Goal: Obtain resource: Download file/media

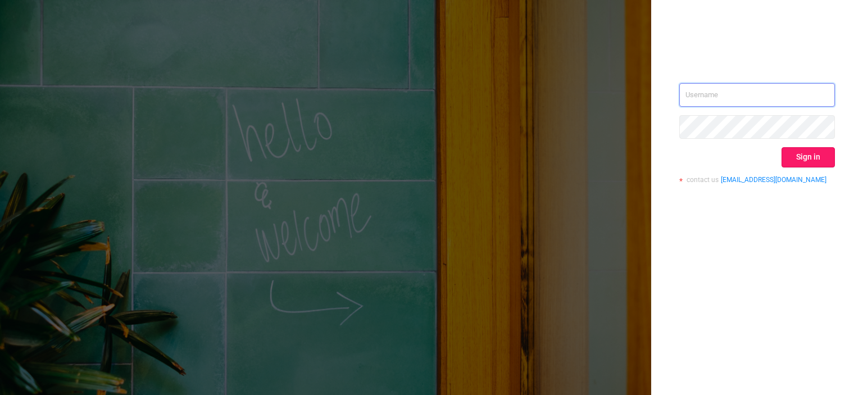
type input "tosh@buzzoola.com"
click at [791, 165] on button "Sign in" at bounding box center [807, 157] width 53 height 20
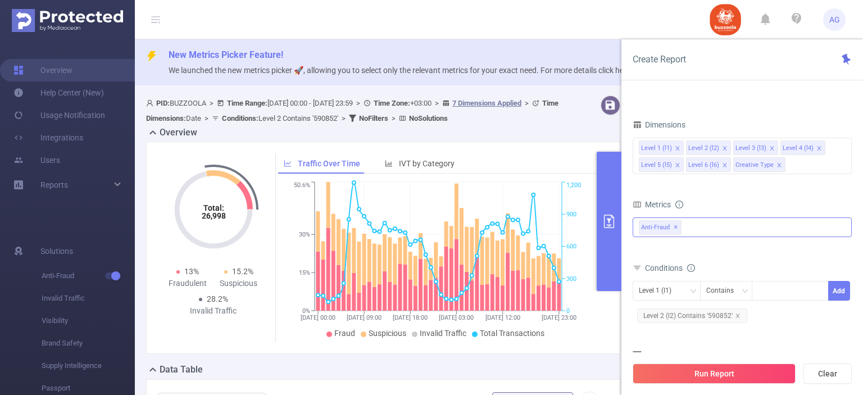
click at [674, 228] on span "✕" at bounding box center [676, 227] width 4 height 13
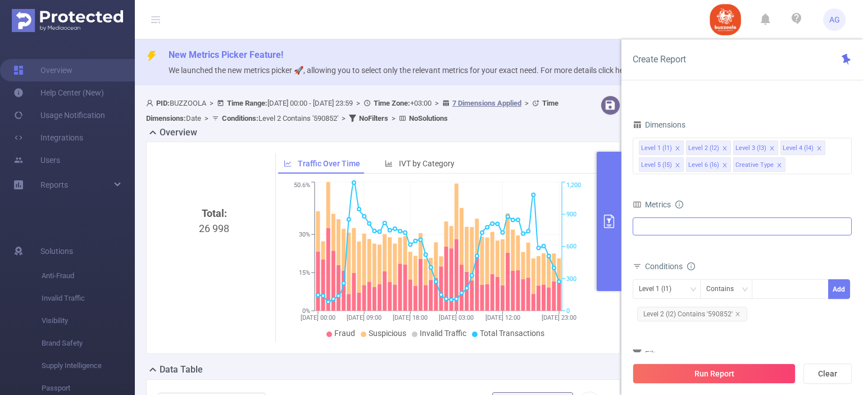
click at [675, 228] on div at bounding box center [742, 226] width 219 height 18
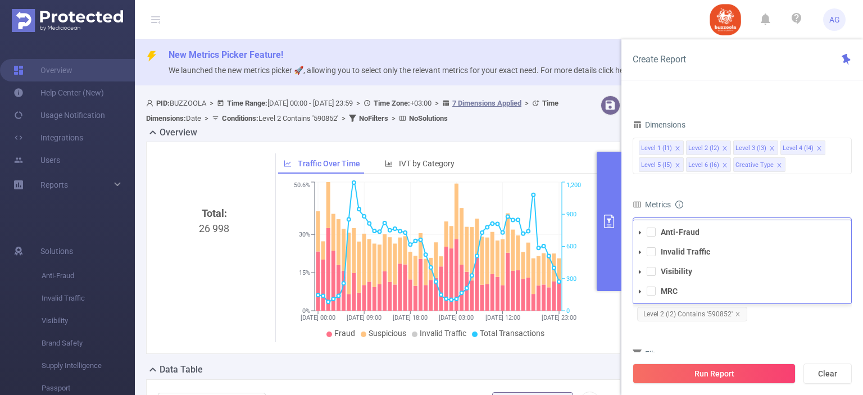
click at [656, 251] on li "Invalid Traffic" at bounding box center [742, 251] width 218 height 15
click at [652, 252] on span at bounding box center [651, 251] width 9 height 9
click at [647, 274] on span at bounding box center [651, 271] width 9 height 9
click at [783, 320] on div "Level 1 (l1) Contains Add Level 2 (l2) Contains '590852'" at bounding box center [742, 303] width 219 height 44
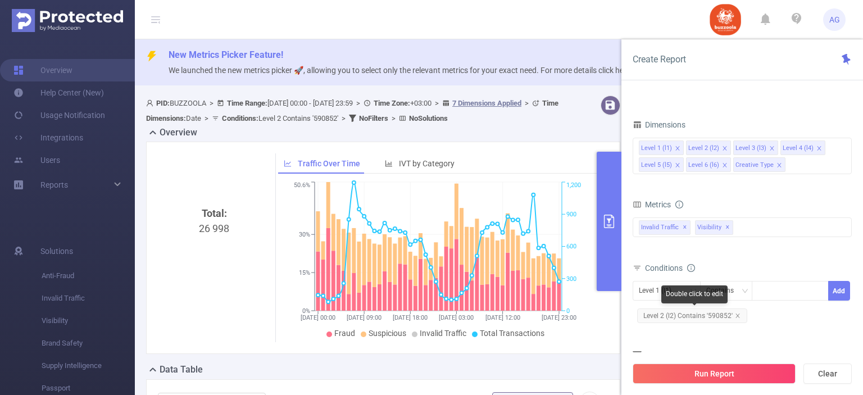
click at [712, 313] on span "Level 2 (l2) Contains '590852'" at bounding box center [692, 315] width 110 height 15
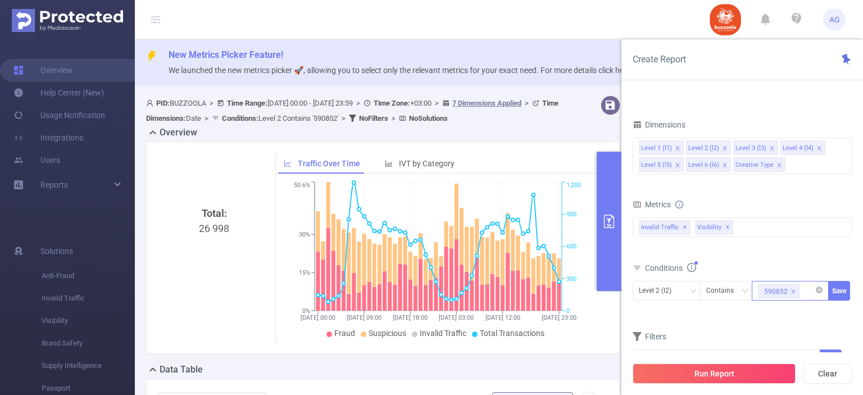
click at [793, 289] on icon "icon: close" at bounding box center [793, 292] width 6 height 6
click at [778, 294] on div at bounding box center [790, 290] width 65 height 19
paste input "583576"
type input "583576"
click at [786, 314] on li "583576" at bounding box center [790, 312] width 77 height 18
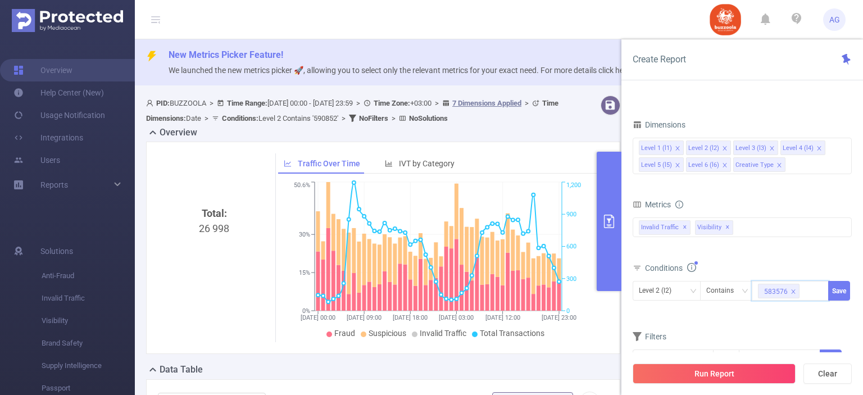
paste input "585798"
type input "585798"
click at [805, 326] on li "585798" at bounding box center [790, 329] width 77 height 18
paste input "587998"
type input "587998"
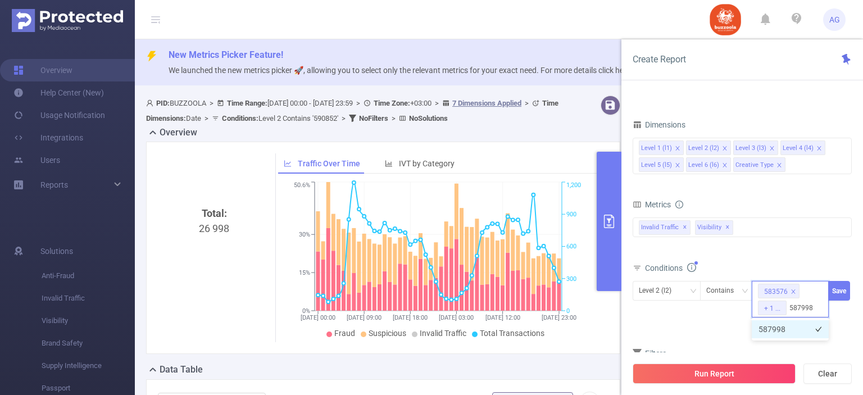
click at [788, 330] on li "587998" at bounding box center [790, 329] width 77 height 18
click at [838, 289] on button "Save" at bounding box center [839, 291] width 22 height 20
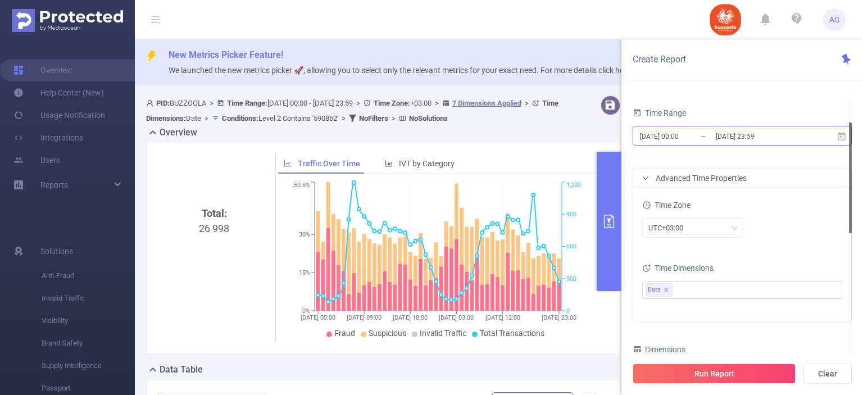
click at [683, 139] on input "[DATE] 00:00" at bounding box center [684, 136] width 91 height 15
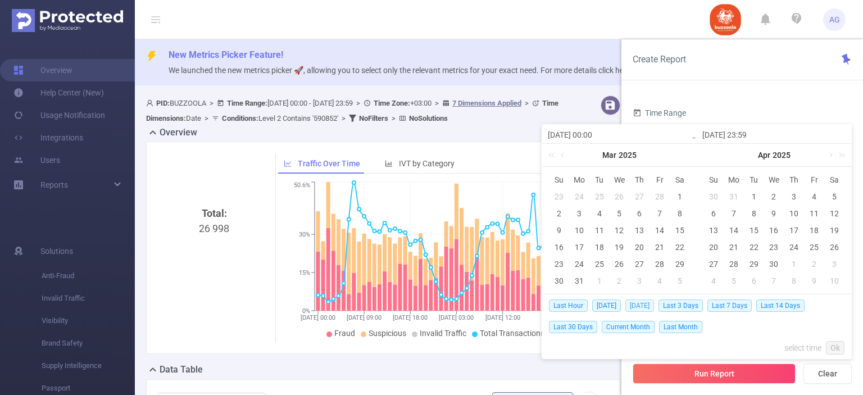
click at [632, 307] on span "[DATE]" at bounding box center [639, 305] width 29 height 12
type input "[DATE] 00:00"
type input "[DATE] 23:59"
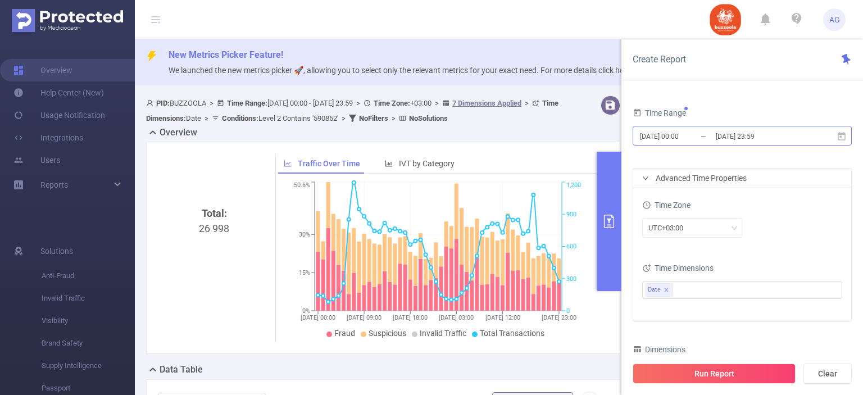
click at [709, 138] on input "[DATE] 00:00" at bounding box center [684, 136] width 91 height 15
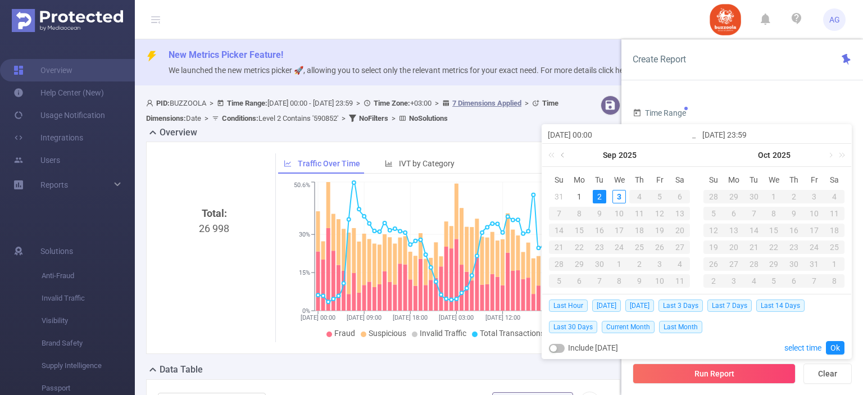
click at [566, 154] on link at bounding box center [563, 155] width 10 height 22
click at [718, 153] on link at bounding box center [718, 155] width 10 height 22
click at [621, 258] on div "27" at bounding box center [618, 263] width 13 height 13
click at [598, 280] on div "2" at bounding box center [599, 280] width 13 height 13
type input "[DATE] 00:00"
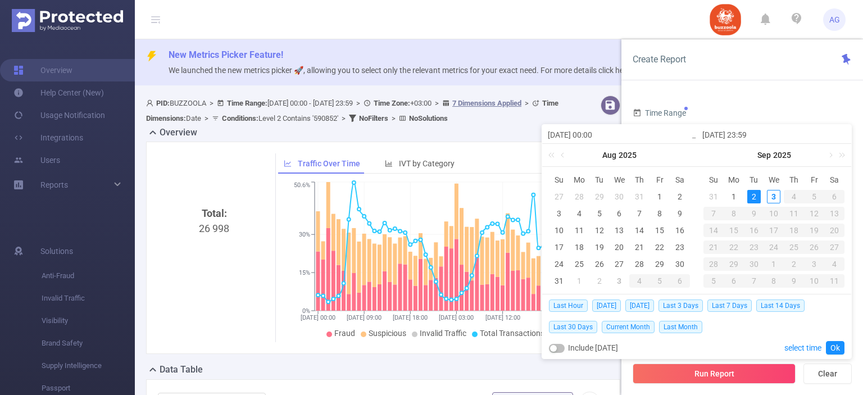
type input "[DATE] 00:00"
click at [830, 344] on link "Ok" at bounding box center [835, 347] width 19 height 13
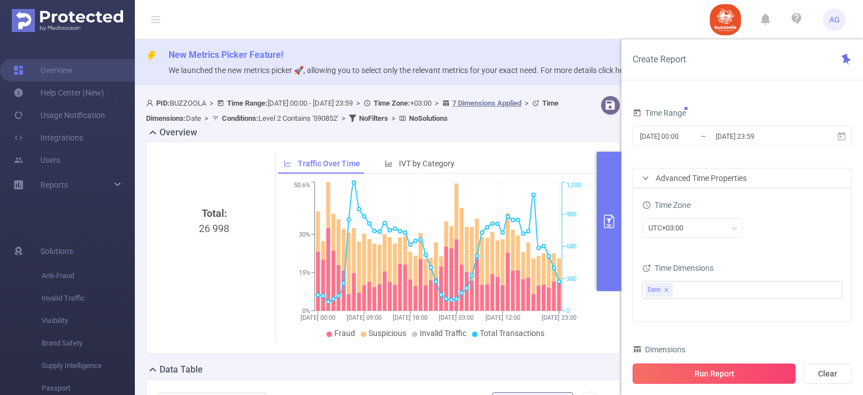
click at [706, 371] on button "Run Report" at bounding box center [714, 373] width 163 height 20
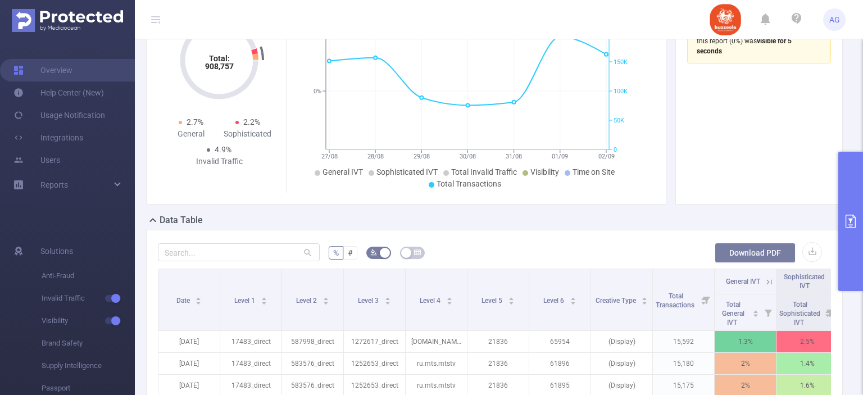
scroll to position [169, 0]
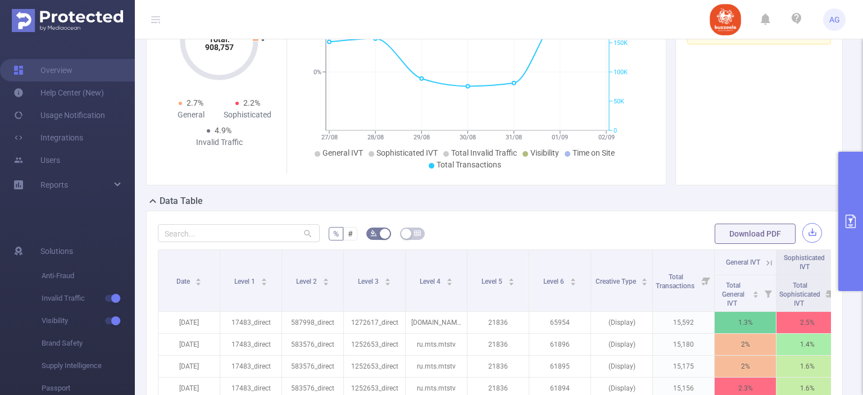
click at [802, 230] on button "button" at bounding box center [812, 233] width 20 height 20
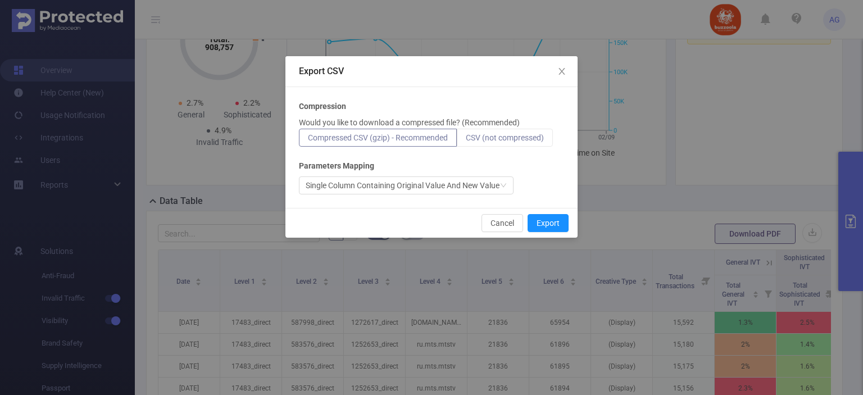
click at [491, 130] on label "CSV (not compressed)" at bounding box center [505, 138] width 96 height 18
click at [466, 140] on input "CSV (not compressed)" at bounding box center [466, 140] width 0 height 0
click at [543, 225] on button "Export" at bounding box center [547, 223] width 41 height 18
